Goal: Task Accomplishment & Management: Manage account settings

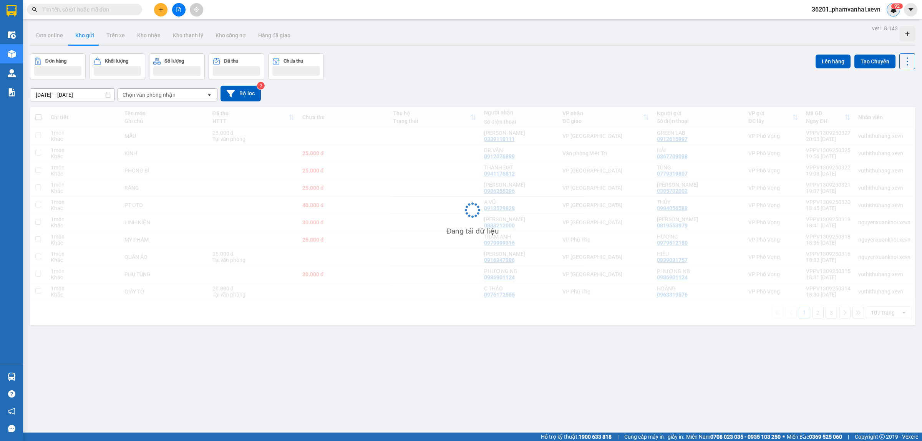
click at [888, 7] on div "9 2" at bounding box center [893, 9] width 13 height 13
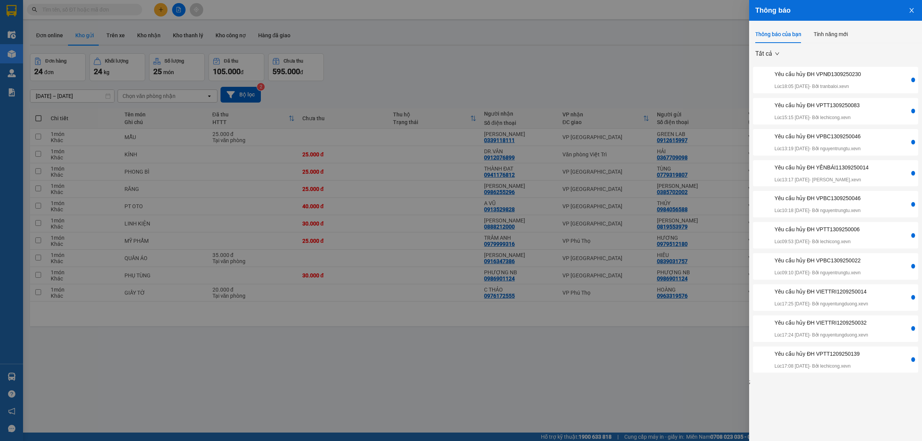
click at [841, 76] on div "Yêu cầu hủy ĐH VPNĐ1309250230" at bounding box center [818, 74] width 86 height 8
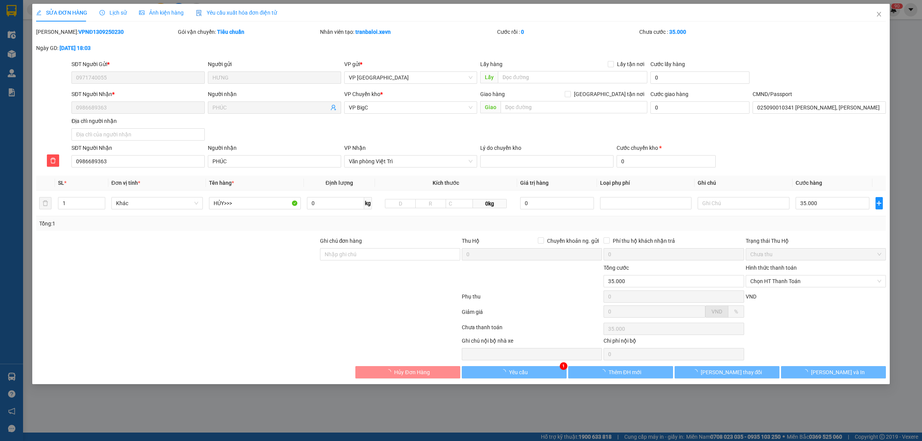
type input "0971740055"
type input "HƯNG"
type input "0986689363"
type input "PHÚC"
type input "025090010341 [PERSON_NAME], [PERSON_NAME][GEOGRAPHIC_DATA]"
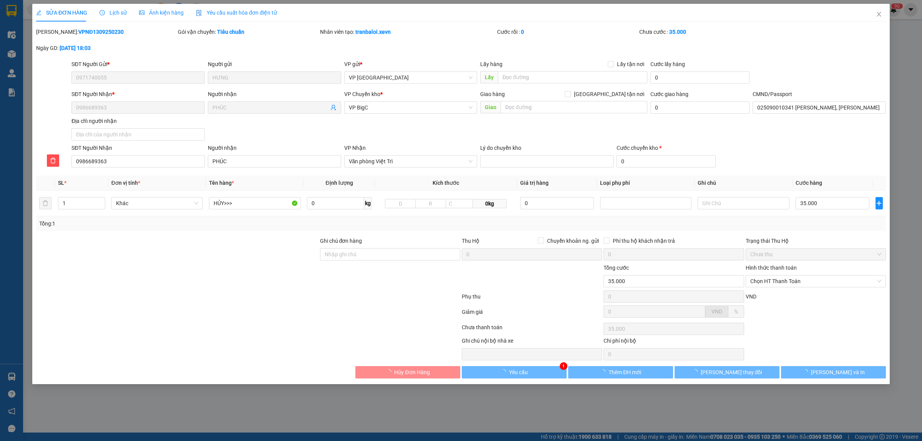
type input "35.000"
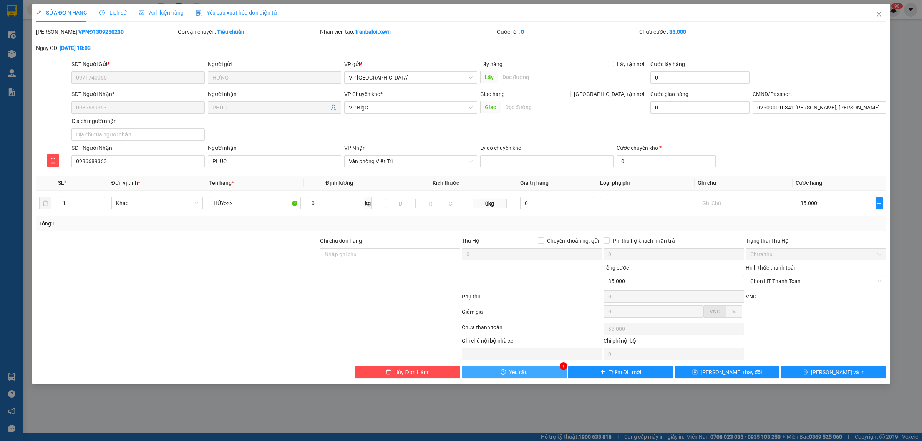
click at [539, 369] on button "Yêu cầu" at bounding box center [514, 372] width 105 height 12
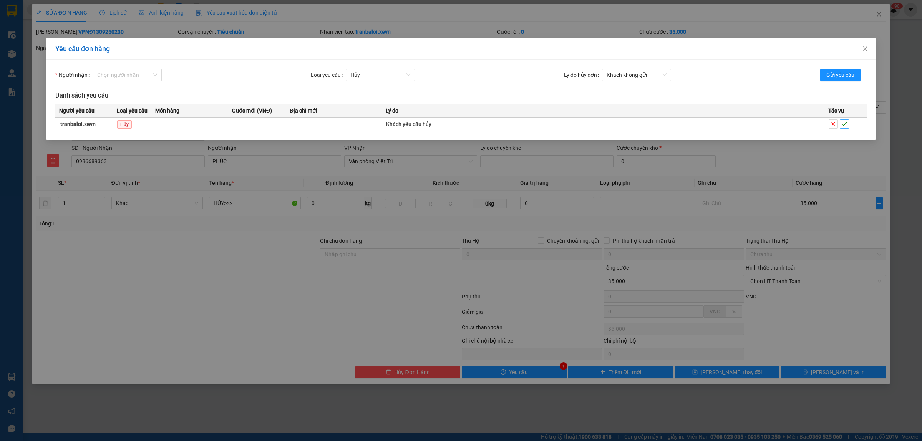
click at [841, 125] on span "check" at bounding box center [844, 123] width 8 height 5
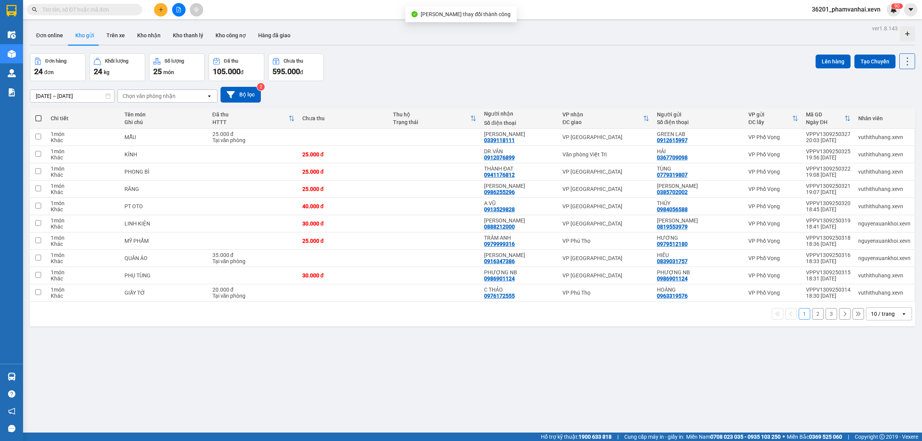
drag, startPoint x: 891, startPoint y: 7, endPoint x: 896, endPoint y: 7, distance: 4.2
click at [892, 7] on sup "9 0" at bounding box center [897, 5] width 12 height 5
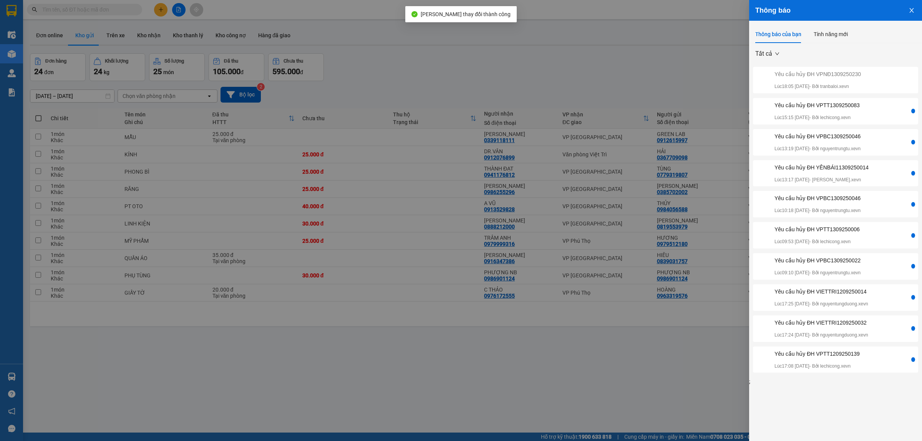
click at [843, 106] on div "Yêu cầu hủy ĐH VPTT1309250083" at bounding box center [817, 105] width 85 height 8
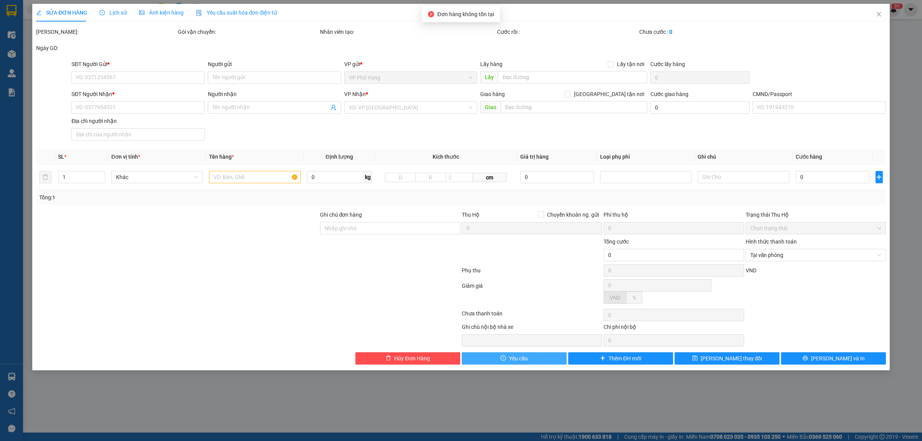
click at [541, 358] on button "Yêu cầu" at bounding box center [514, 358] width 105 height 12
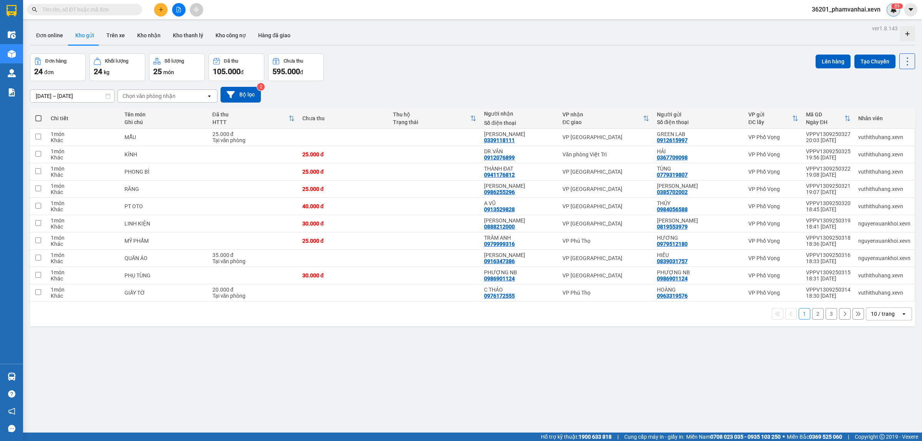
click at [896, 10] on img at bounding box center [893, 9] width 7 height 7
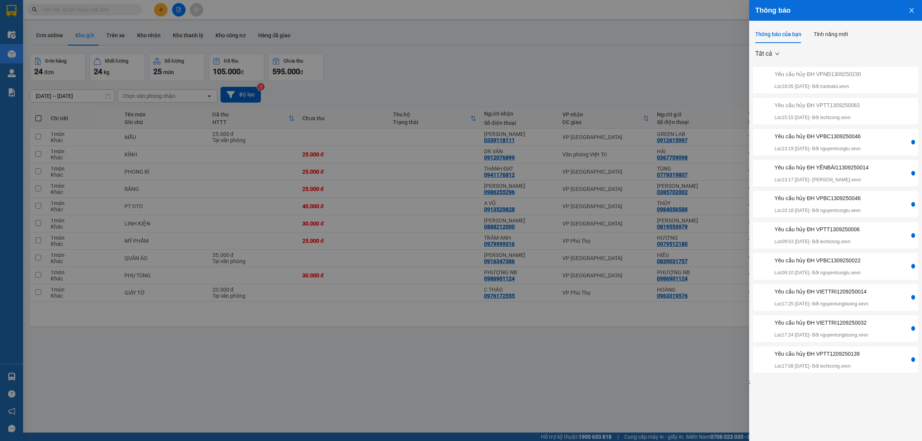
click at [842, 139] on div "Yêu cầu hủy ĐH VPBC1309250046" at bounding box center [818, 136] width 86 height 8
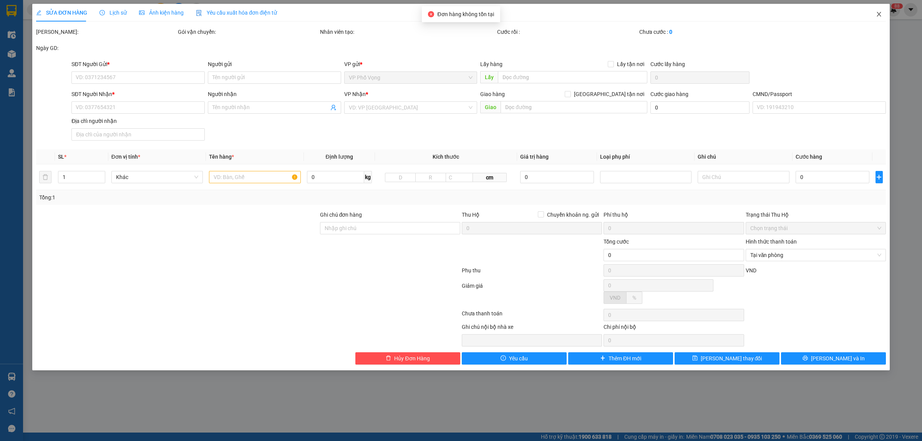
click at [880, 13] on icon "close" at bounding box center [879, 14] width 4 height 5
